Goal: Task Accomplishment & Management: Manage account settings

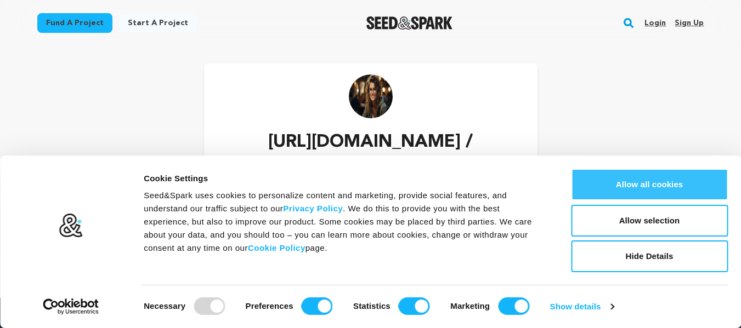
click at [692, 185] on button "Allow all cookies" at bounding box center [649, 185] width 157 height 32
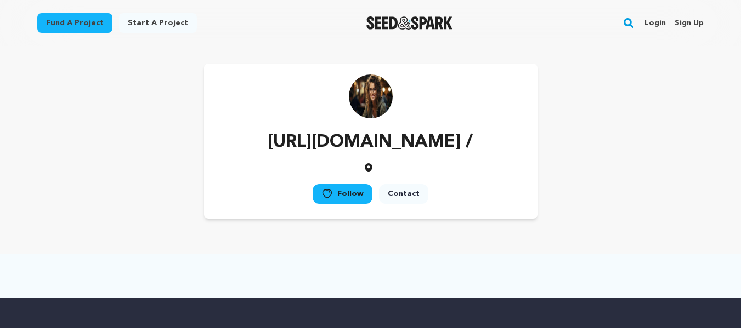
click at [683, 26] on link "Sign up" at bounding box center [688, 23] width 29 height 18
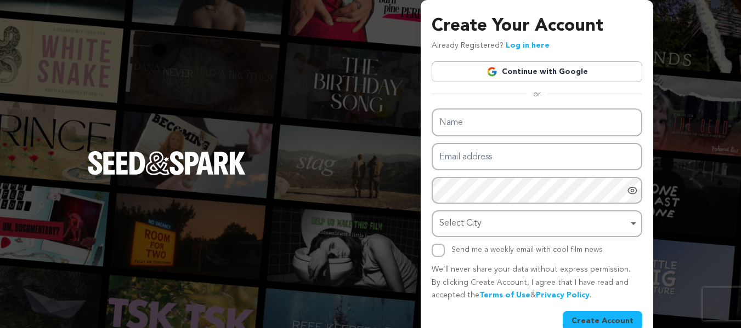
click at [555, 69] on link "Continue with Google" at bounding box center [536, 71] width 211 height 21
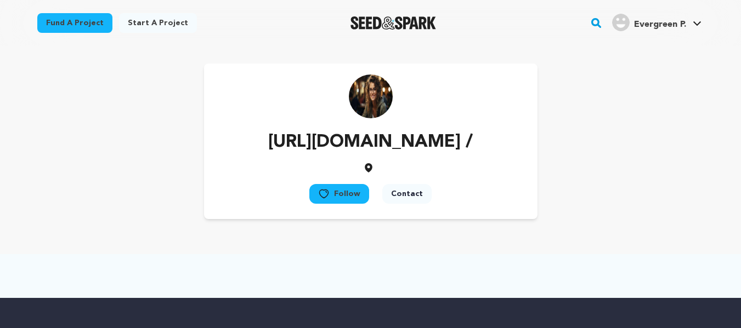
click at [664, 29] on span "Evergreen P." at bounding box center [660, 24] width 52 height 9
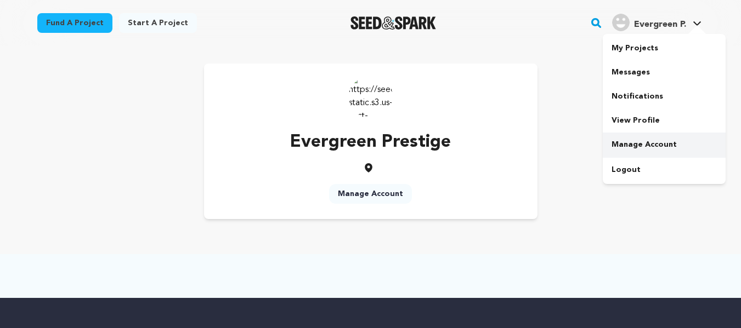
click at [617, 141] on link "Manage Account" at bounding box center [664, 145] width 123 height 24
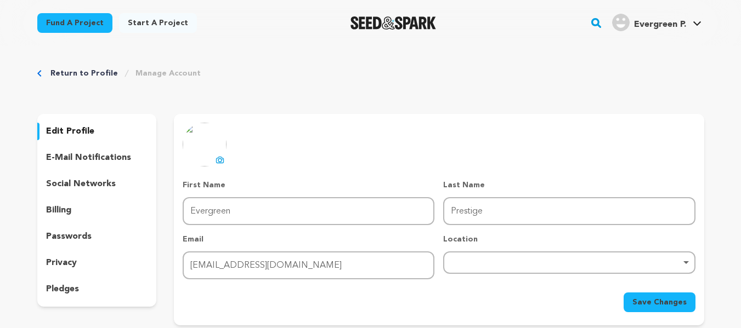
click at [220, 161] on icon at bounding box center [219, 160] width 9 height 9
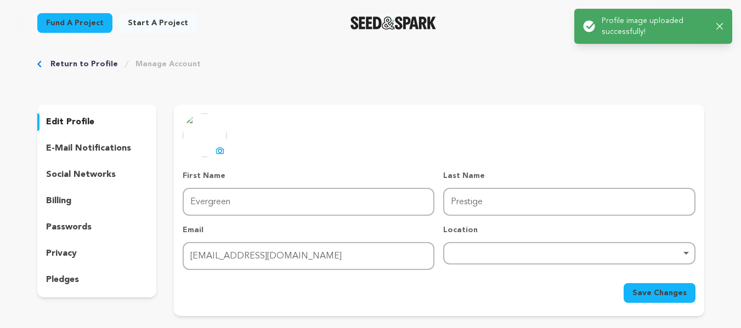
scroll to position [8, 0]
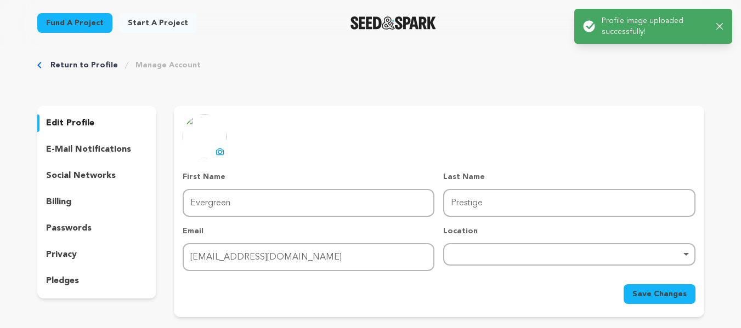
click at [69, 186] on div "edit profile e-mail notifications social networks billing passwords privacy ple…" at bounding box center [97, 202] width 120 height 193
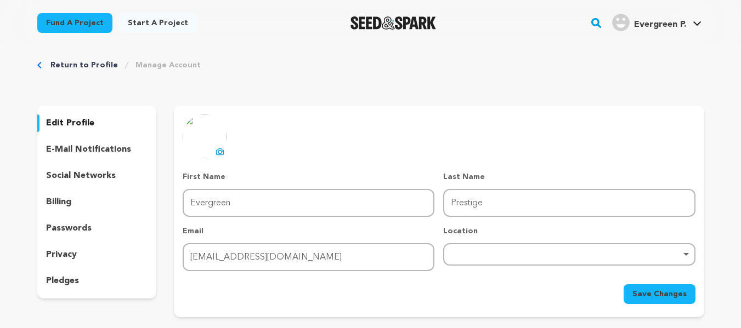
click at [650, 293] on span "Save Changes" at bounding box center [659, 294] width 54 height 11
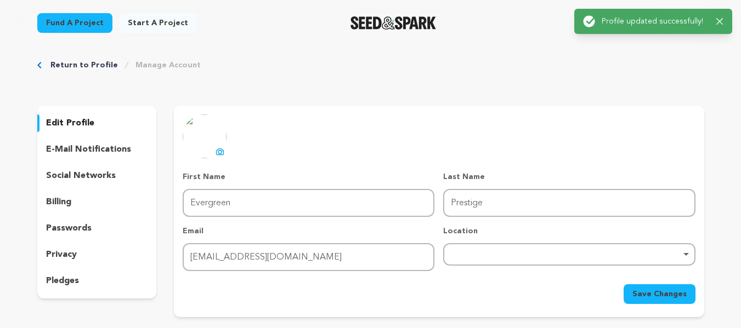
click at [106, 174] on p "social networks" at bounding box center [81, 175] width 70 height 13
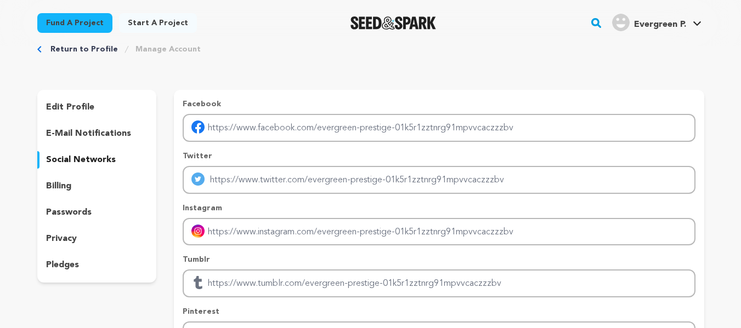
scroll to position [23, 0]
click at [74, 103] on p "edit profile" at bounding box center [70, 108] width 48 height 13
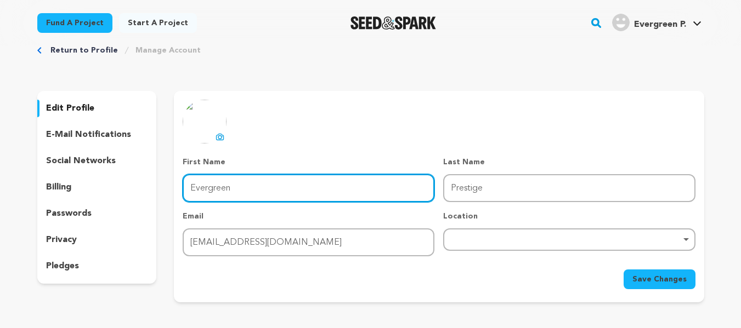
click at [187, 195] on input "Evergreen" at bounding box center [309, 188] width 252 height 28
type input "Prestige Evergreen"
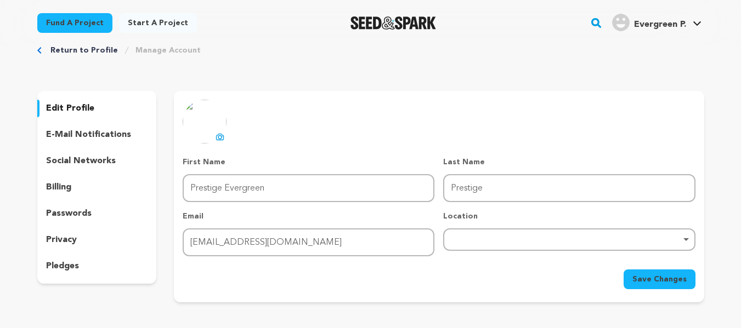
click at [478, 204] on div "First Name First Name Prestige Evergreen Last Name Last Name Prestige Email Ema…" at bounding box center [439, 207] width 512 height 100
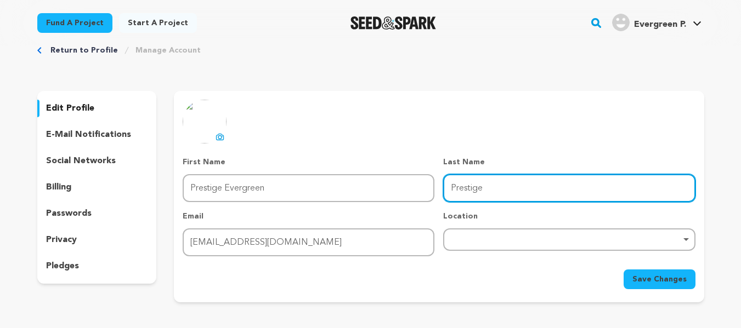
click at [478, 197] on input "Prestige" at bounding box center [569, 188] width 252 height 28
paste input "https://www.prestigesevergreen.info/"
type input "https://www.prestigesevergreen.info"
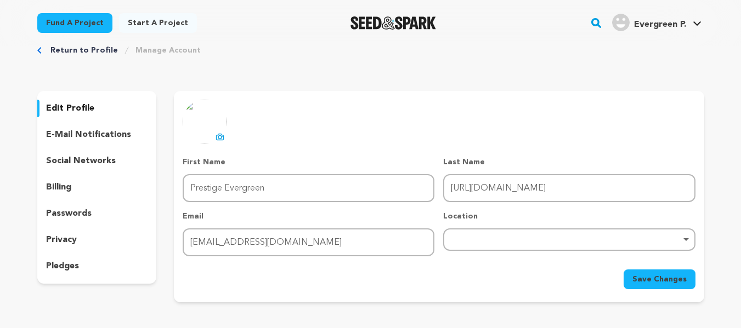
click at [635, 270] on button "Save Changes" at bounding box center [659, 280] width 72 height 20
click at [635, 282] on span "Save Changes" at bounding box center [659, 279] width 54 height 11
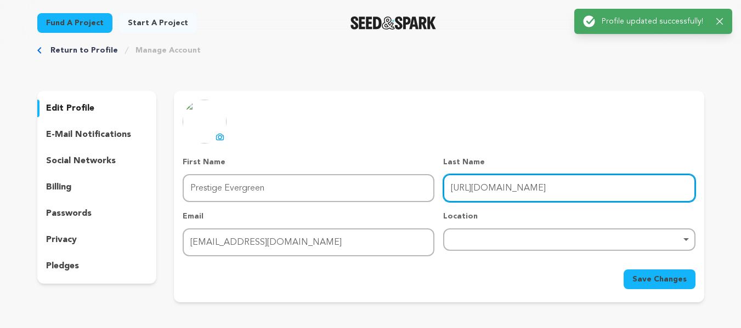
click at [628, 200] on input "https://www.prestigesevergreen.info" at bounding box center [569, 188] width 252 height 28
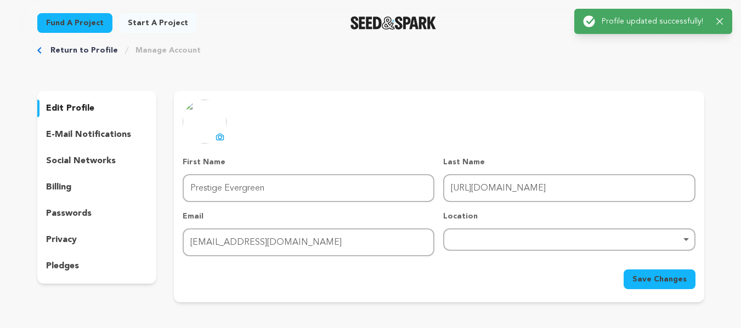
click at [640, 151] on div "uploading spinner upload profile image First Name First Name Prestige Evergreen…" at bounding box center [439, 195] width 512 height 190
click at [720, 19] on icon "button" at bounding box center [719, 21] width 7 height 7
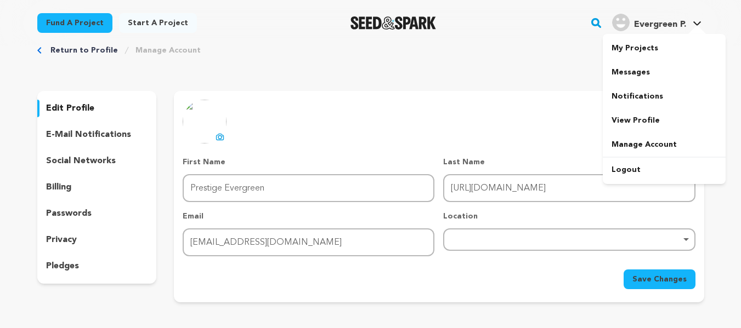
click at [696, 18] on main "Success: Info: Warning: Error: Profile updated successfully! Close notification" at bounding box center [370, 307] width 741 height 660
click at [618, 117] on link "View Profile" at bounding box center [664, 121] width 123 height 24
